Goal: Task Accomplishment & Management: Use online tool/utility

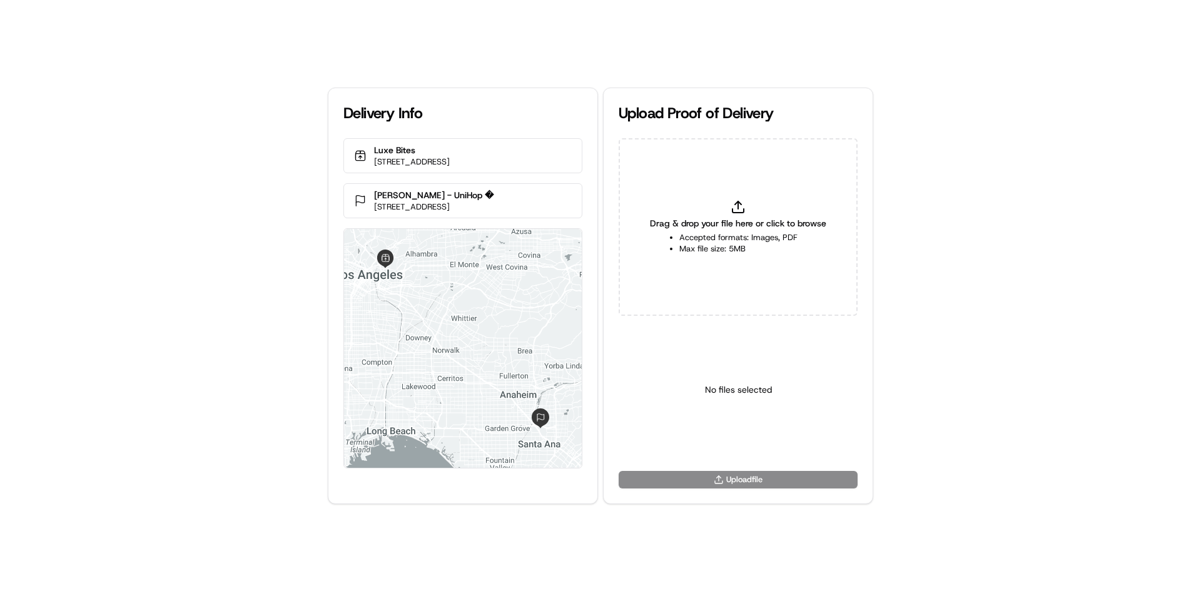
click at [743, 210] on icon at bounding box center [738, 207] width 15 height 15
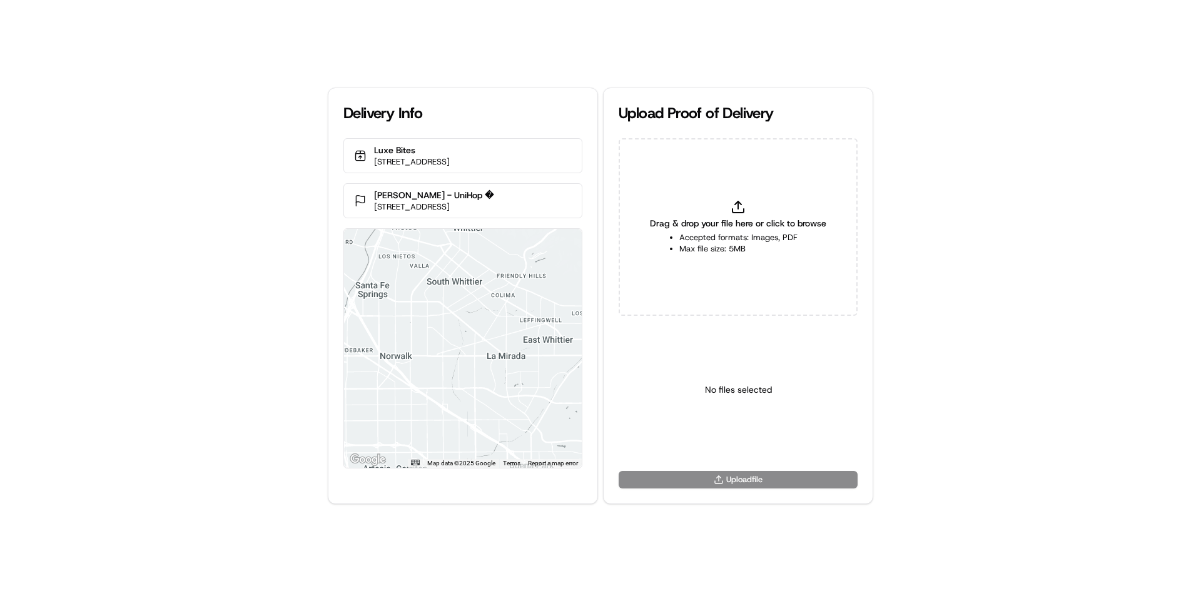
type input "C:\fakepath\U (9).png"
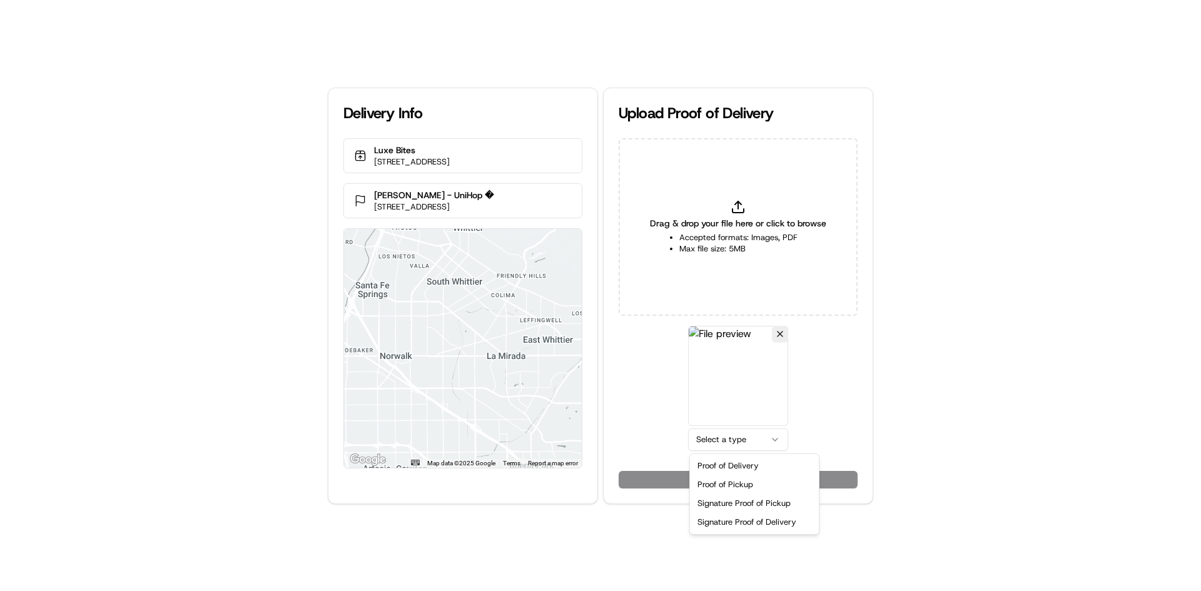
click at [713, 439] on html "Delivery Info Luxe Bites [STREET_ADDRESS] [GEOGRAPHIC_DATA][PERSON_NAME] - UniH…" at bounding box center [600, 295] width 1201 height 591
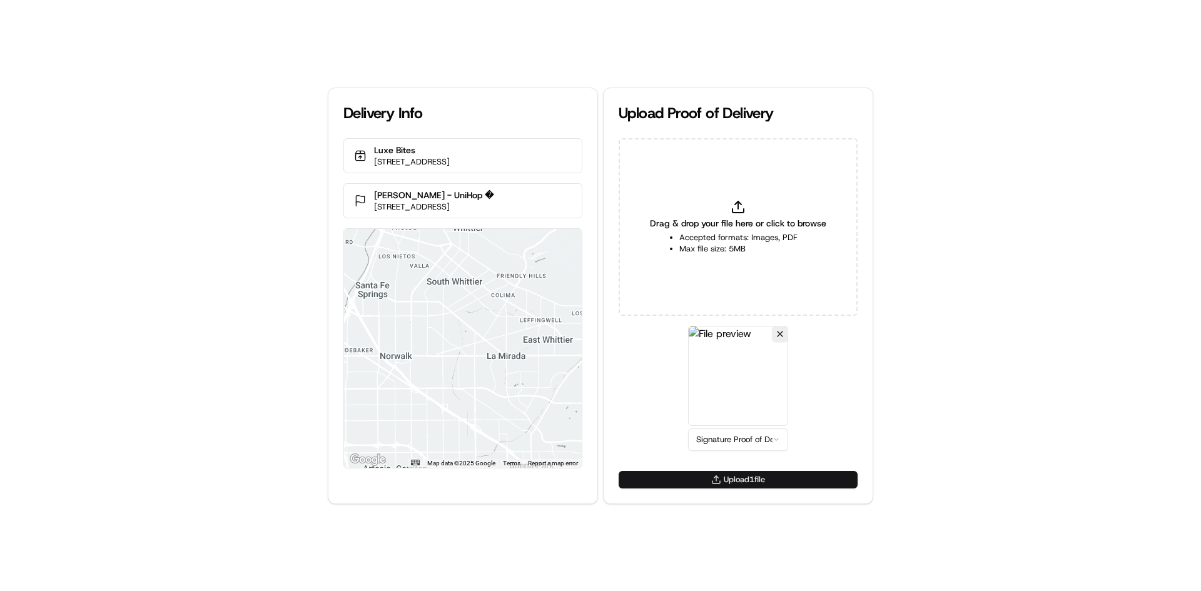
click at [732, 485] on button "Upload 1 file" at bounding box center [738, 480] width 239 height 18
